Goal: Information Seeking & Learning: Learn about a topic

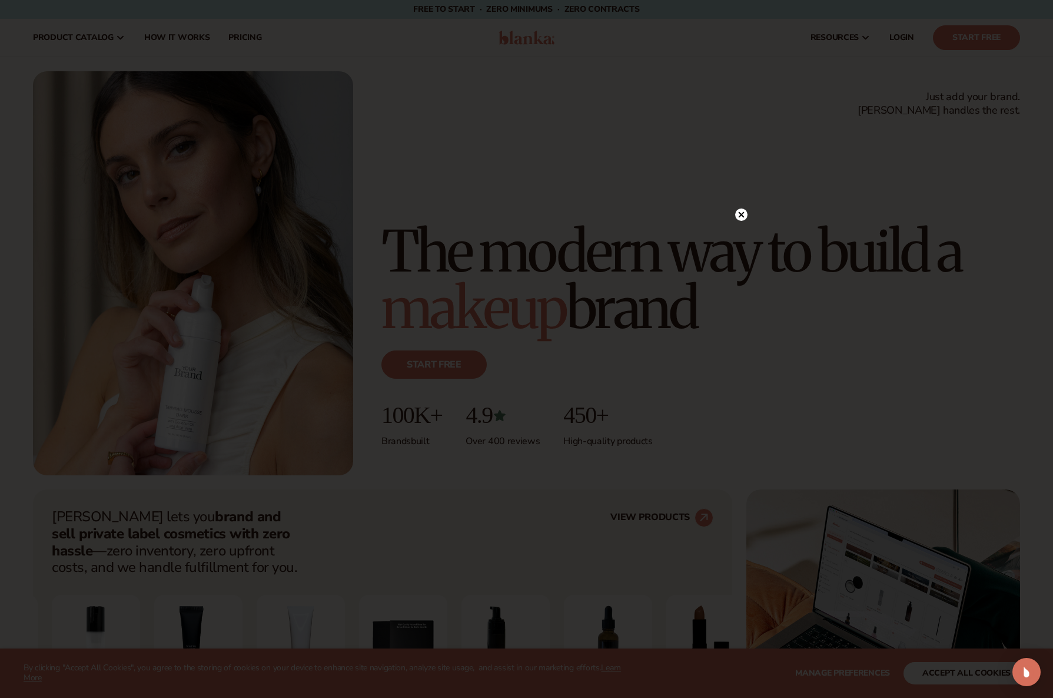
click at [738, 216] on circle at bounding box center [741, 214] width 12 height 12
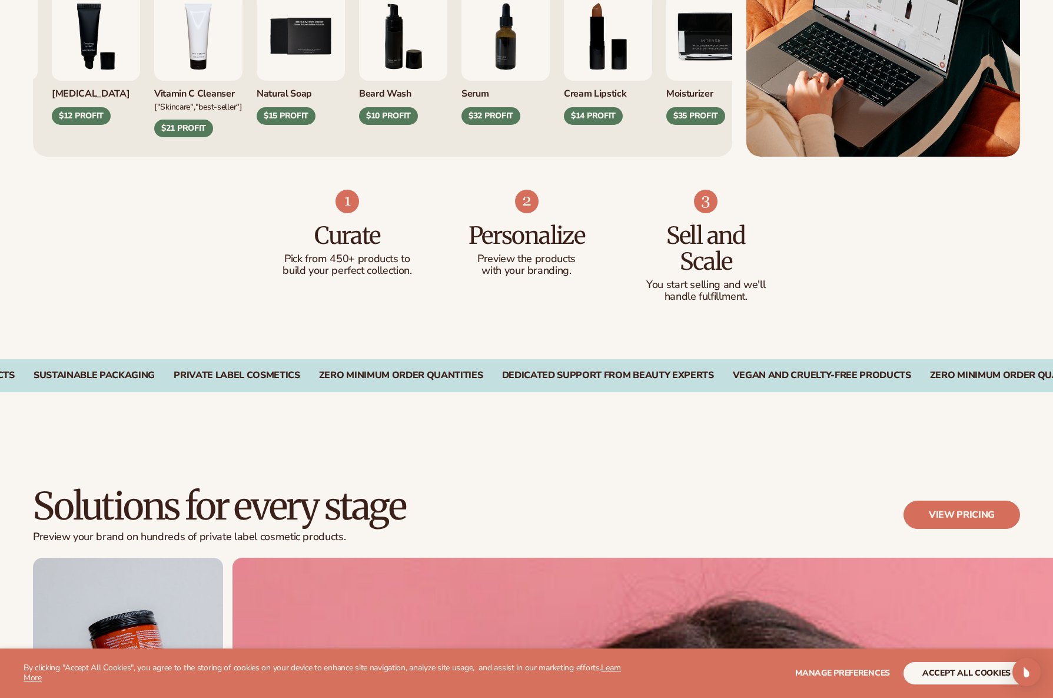
scroll to position [626, 0]
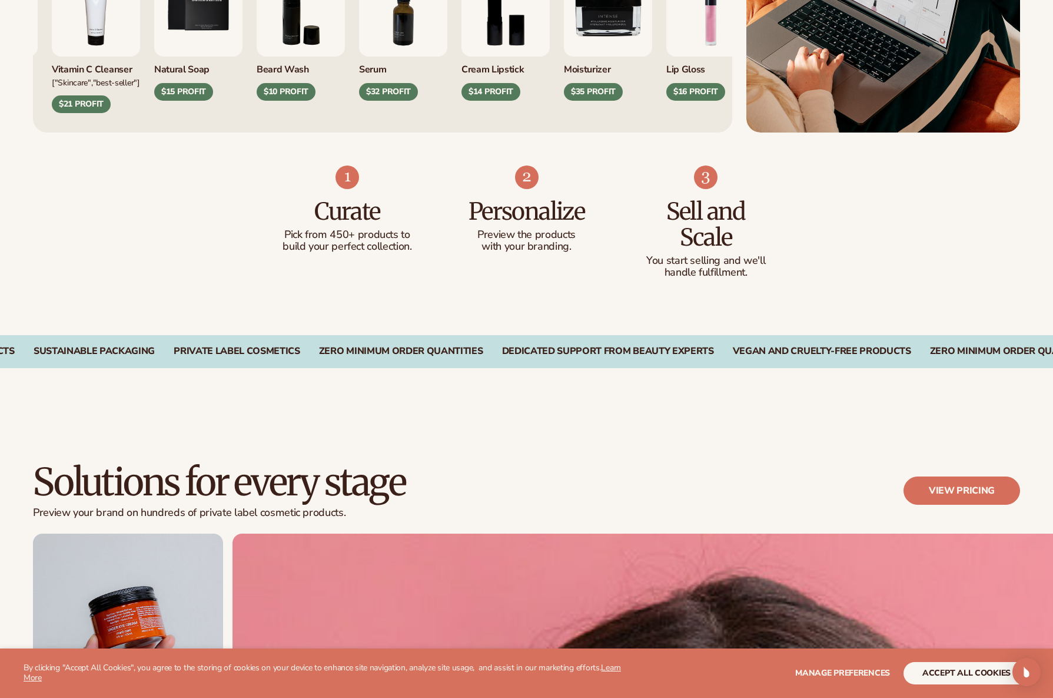
drag, startPoint x: 538, startPoint y: 192, endPoint x: 535, endPoint y: 206, distance: 14.4
click at [537, 197] on div "Personalize Preview the products with your branding." at bounding box center [526, 221] width 132 height 64
click at [535, 207] on h3 "Personalize" at bounding box center [526, 211] width 132 height 26
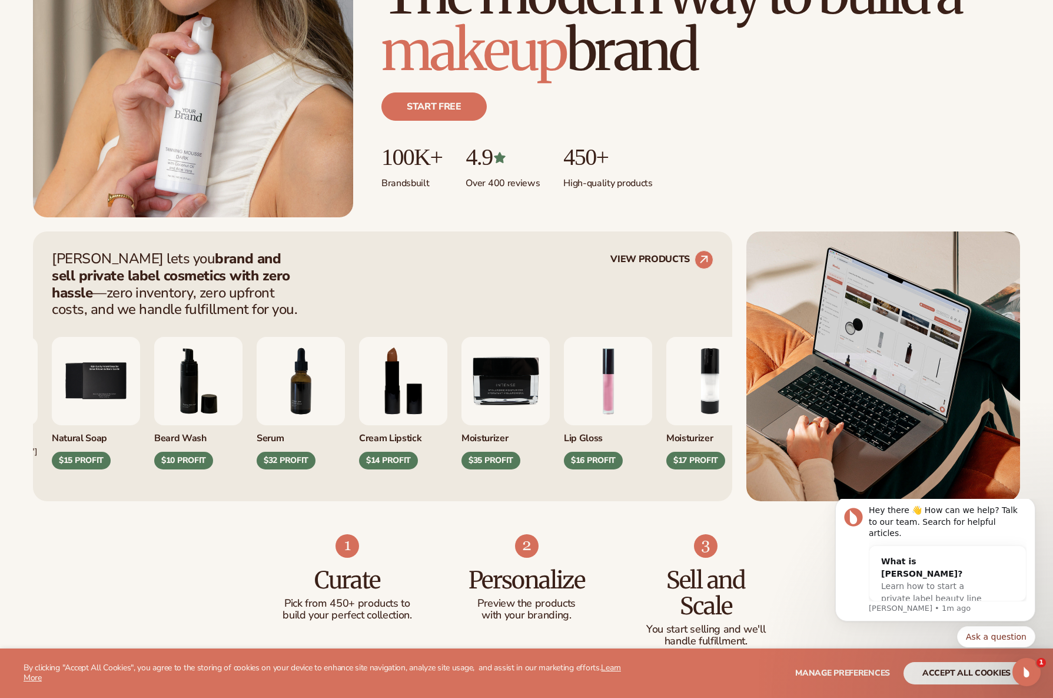
scroll to position [260, 0]
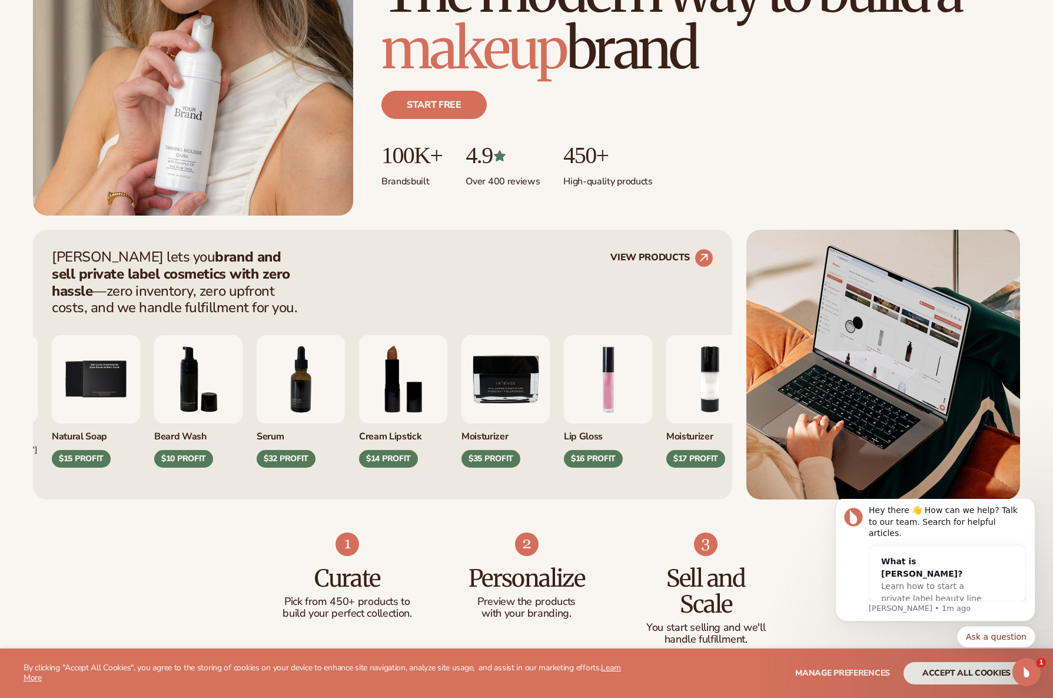
click at [203, 454] on div "$10 PROFIT" at bounding box center [183, 459] width 59 height 18
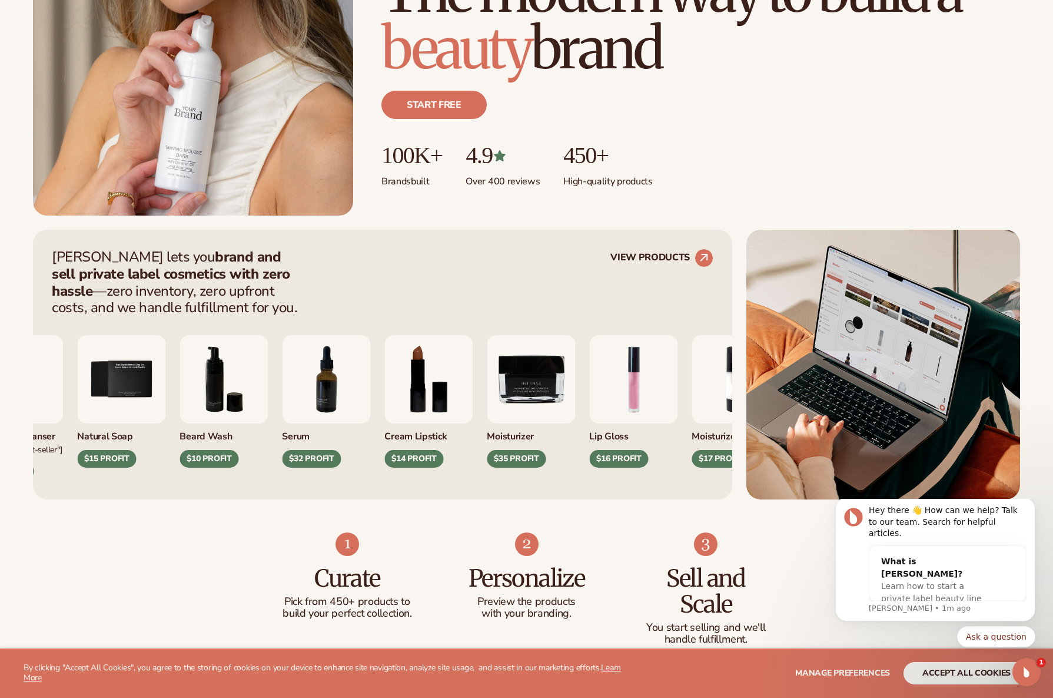
click at [207, 417] on img "6 / 9" at bounding box center [224, 379] width 88 height 88
click at [203, 432] on div "Beard Wash" at bounding box center [224, 432] width 88 height 19
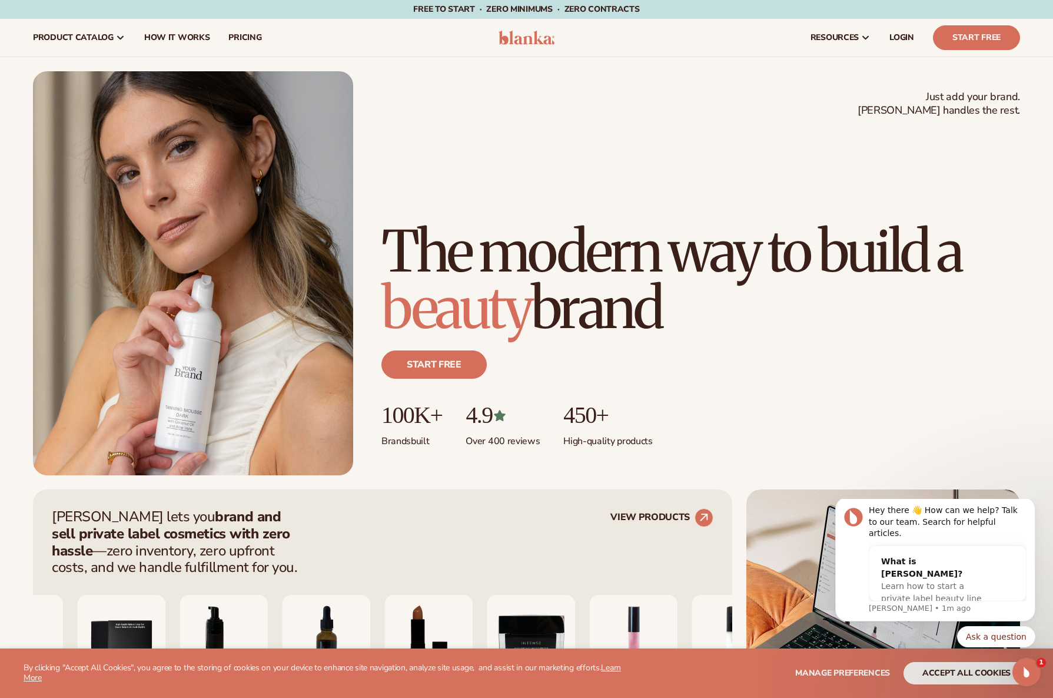
scroll to position [0, 0]
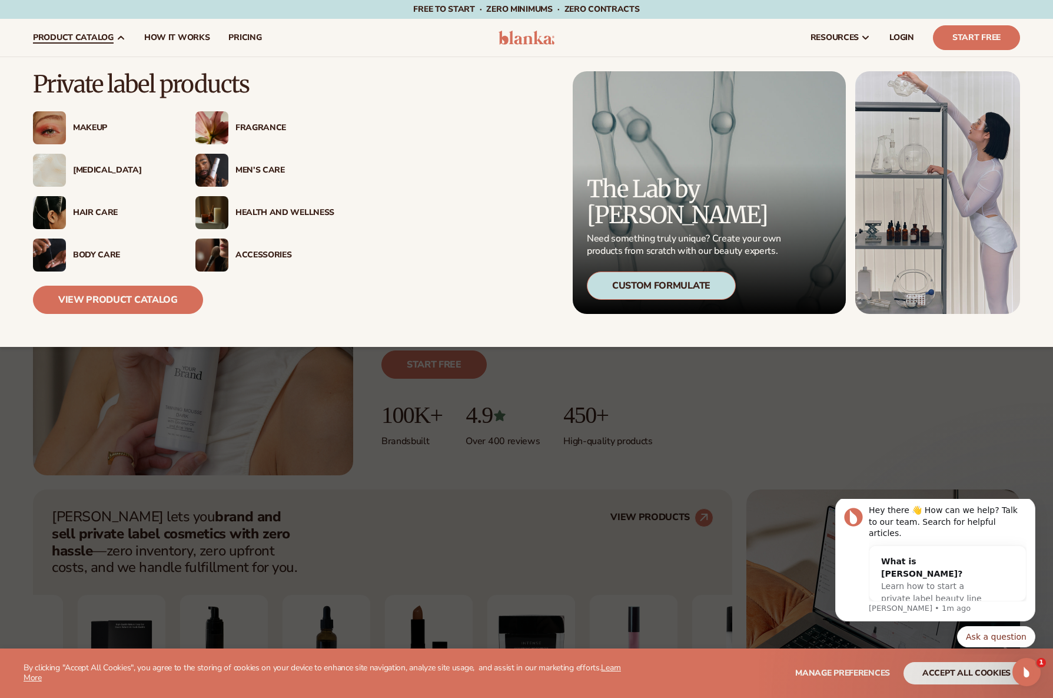
click at [83, 127] on div "Makeup" at bounding box center [122, 128] width 99 height 10
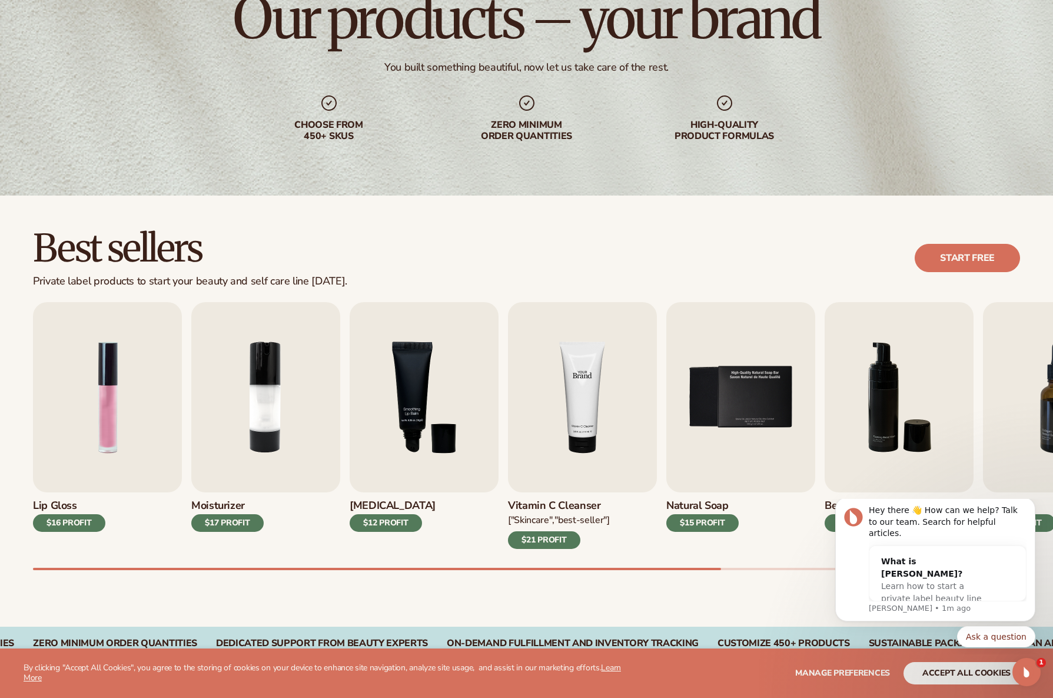
click at [567, 487] on img "4 / 9" at bounding box center [582, 397] width 149 height 190
